Goal: Participate in discussion: Participate in discussion

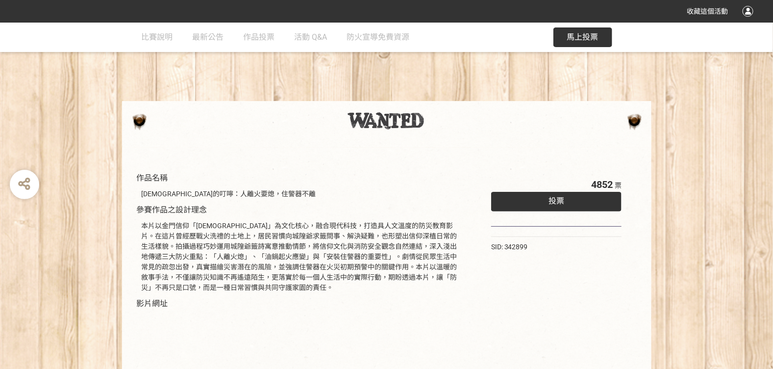
click at [586, 39] on span "馬上投票" at bounding box center [582, 36] width 31 height 9
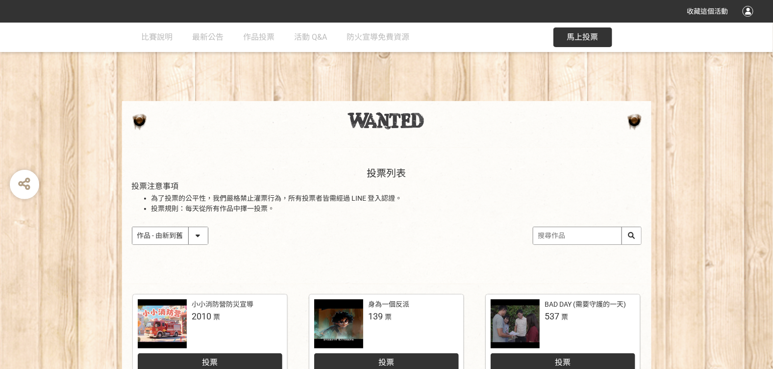
click at [201, 236] on select "作品 - 由新到舊 作品 - 由舊到新 票數 - 由多到少 票數 - 由少到多" at bounding box center [169, 235] width 75 height 17
select select "vote"
click at [132, 227] on select "作品 - 由新到舊 作品 - 由舊到新 票數 - 由多到少 票數 - 由少到多" at bounding box center [169, 235] width 75 height 17
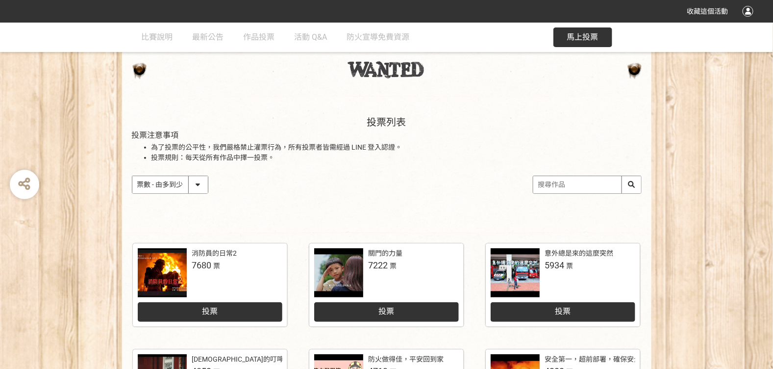
scroll to position [98, 0]
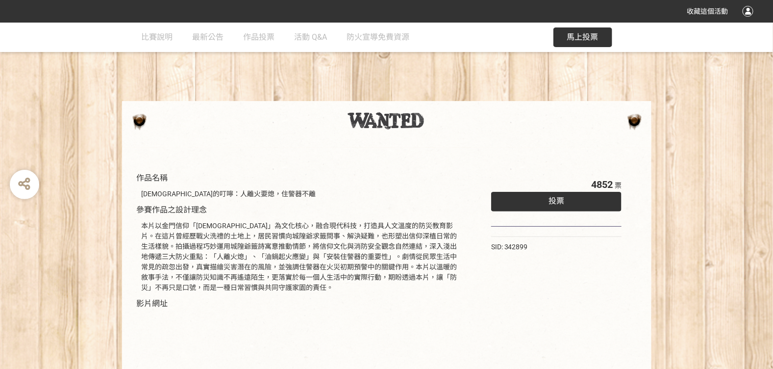
click at [591, 29] on button "馬上投票" at bounding box center [582, 37] width 59 height 20
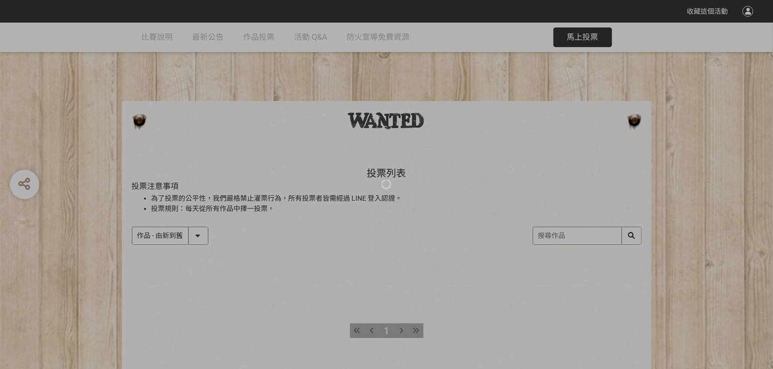
click at [589, 31] on div at bounding box center [386, 184] width 773 height 369
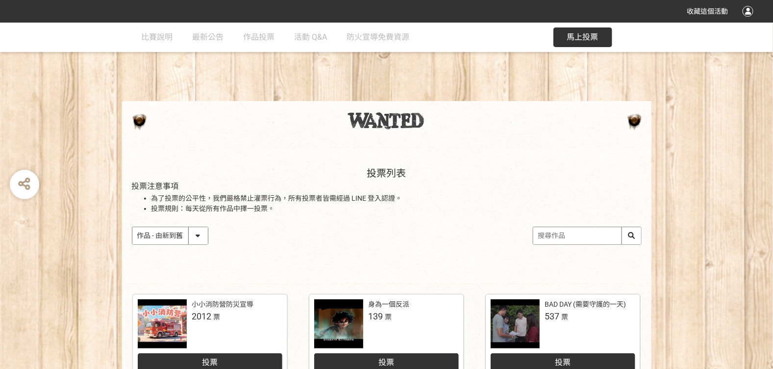
click at [199, 241] on select "作品 - 由新到舊 作品 - 由舊到新 票數 - 由多到少 票數 - 由少到多" at bounding box center [169, 235] width 75 height 17
select select "vote"
click at [132, 227] on select "作品 - 由新到舊 作品 - 由舊到新 票數 - 由多到少 票數 - 由少到多" at bounding box center [169, 235] width 75 height 17
